Goal: Task Accomplishment & Management: Manage account settings

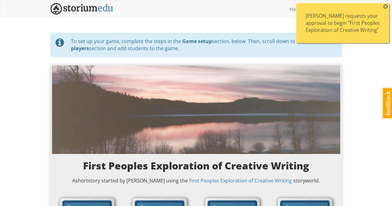
select select "1q8s6h"
click at [78, 6] on img at bounding box center [82, 8] width 63 height 11
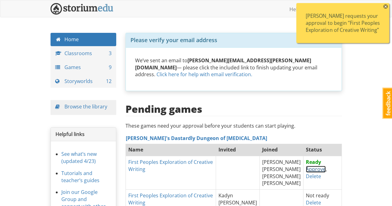
click at [306, 166] on link "Approve" at bounding box center [316, 169] width 20 height 7
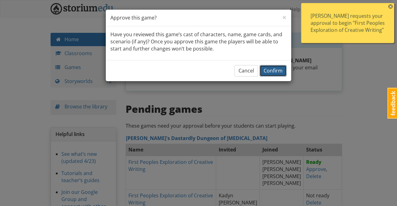
click at [272, 71] on span "Confirm" at bounding box center [273, 70] width 19 height 7
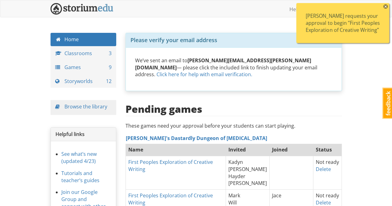
click at [386, 5] on span "×" at bounding box center [386, 6] width 4 height 4
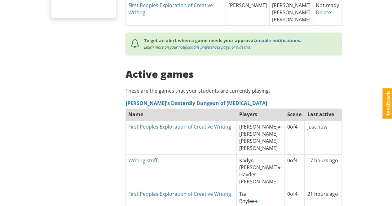
scroll to position [93, 0]
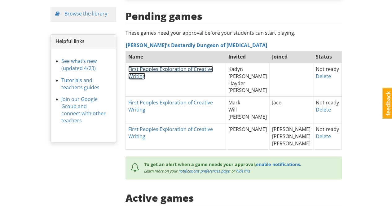
click at [198, 66] on link "First Peoples Exploration of Creative Writing" at bounding box center [170, 73] width 85 height 14
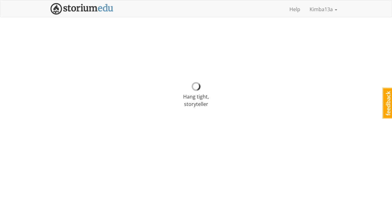
select select "9hayh8"
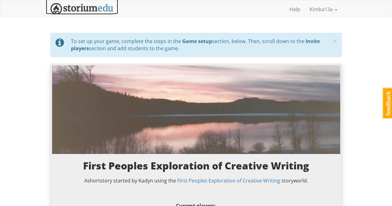
drag, startPoint x: 84, startPoint y: 8, endPoint x: 99, endPoint y: 8, distance: 14.3
click at [84, 8] on img at bounding box center [82, 8] width 63 height 11
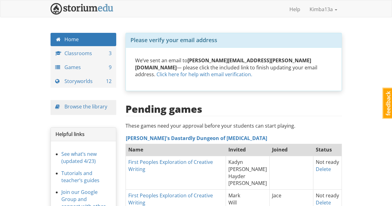
click at [182, 172] on th "First Peoples Exploration of Creative Writing" at bounding box center [176, 172] width 100 height 33
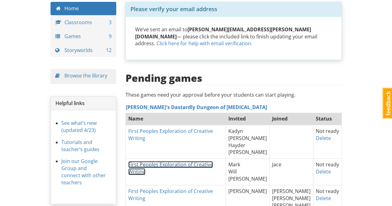
click at [213, 161] on link "First Peoples Exploration of Creative Writing" at bounding box center [170, 168] width 85 height 14
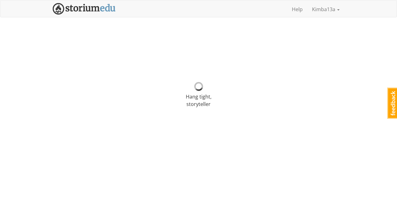
select select "r90df5"
